Goal: Transaction & Acquisition: Subscribe to service/newsletter

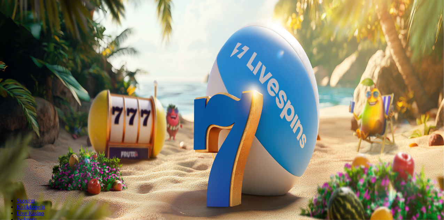
click at [40, 53] on link "Tarjoukset" at bounding box center [28, 50] width 23 height 6
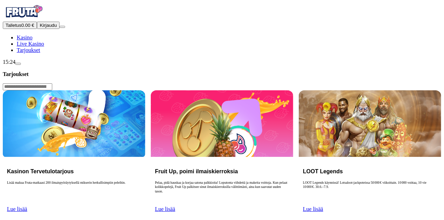
click at [27, 206] on link "Lue lisää" at bounding box center [17, 209] width 20 height 6
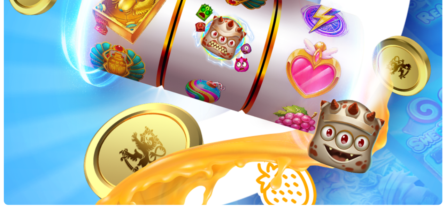
scroll to position [172, 0]
